Goal: Task Accomplishment & Management: Complete application form

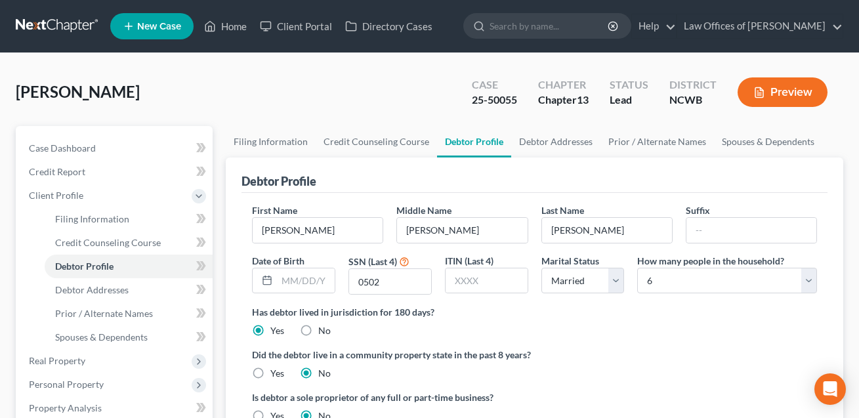
select select "1"
select select "5"
click at [72, 381] on span "Personal Property" at bounding box center [66, 384] width 75 height 11
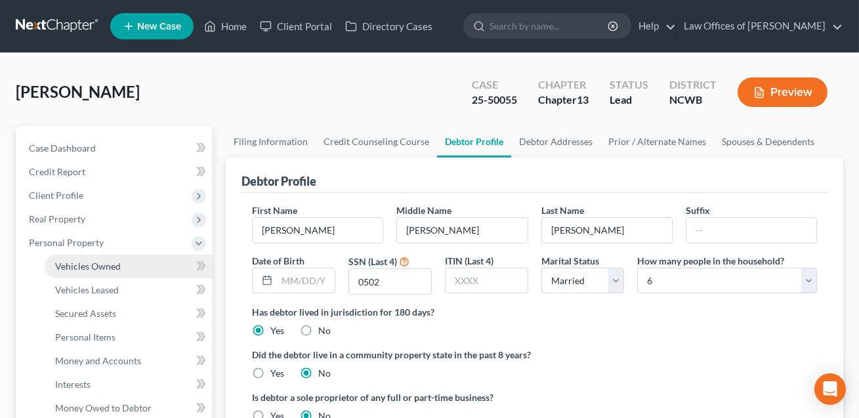
click at [106, 263] on span "Vehicles Owned" at bounding box center [88, 266] width 66 height 11
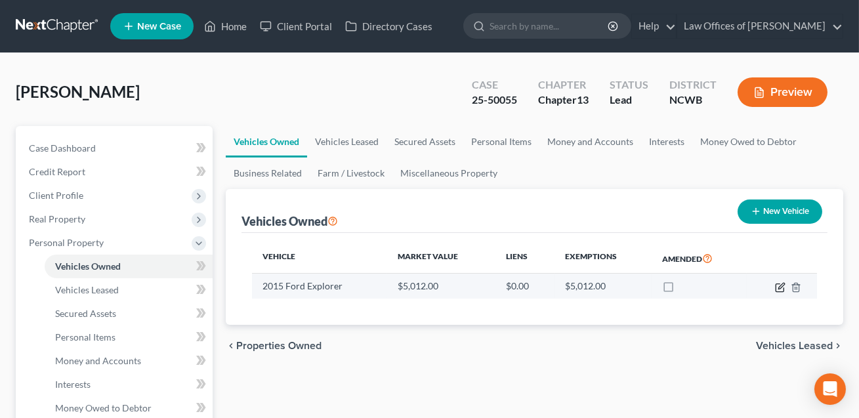
click at [779, 285] on icon "button" at bounding box center [781, 286] width 6 height 6
select select "0"
select select "11"
select select "2"
select select "0"
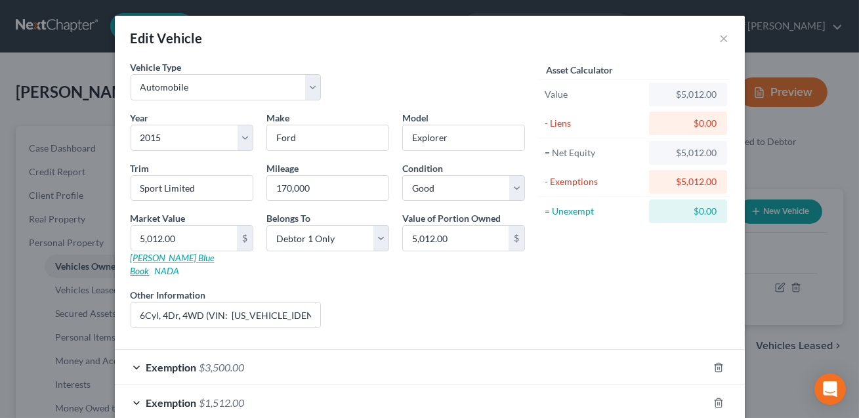
click at [171, 260] on link "[PERSON_NAME] Blue Book" at bounding box center [173, 264] width 84 height 24
